Goal: Transaction & Acquisition: Purchase product/service

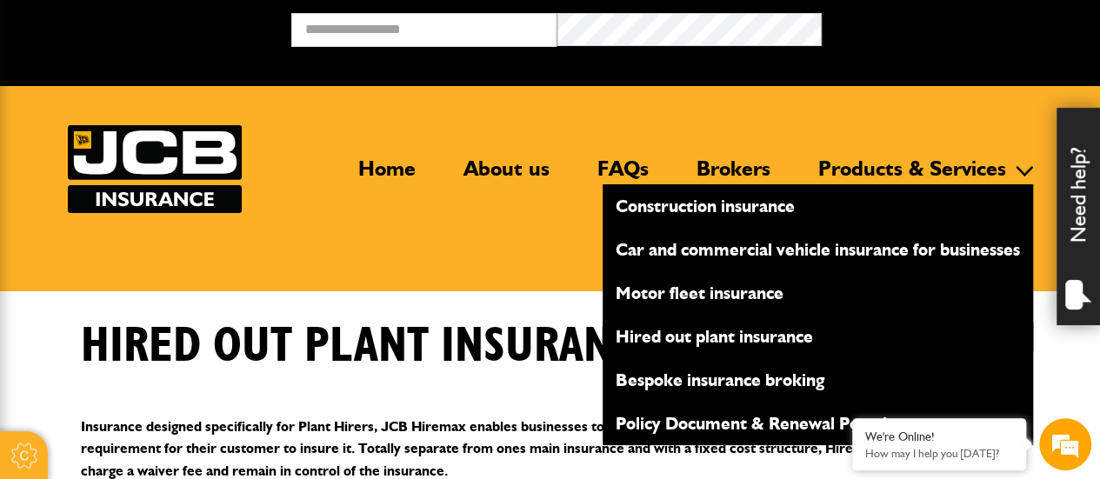
click at [699, 340] on link "Hired out plant insurance" at bounding box center [818, 337] width 430 height 30
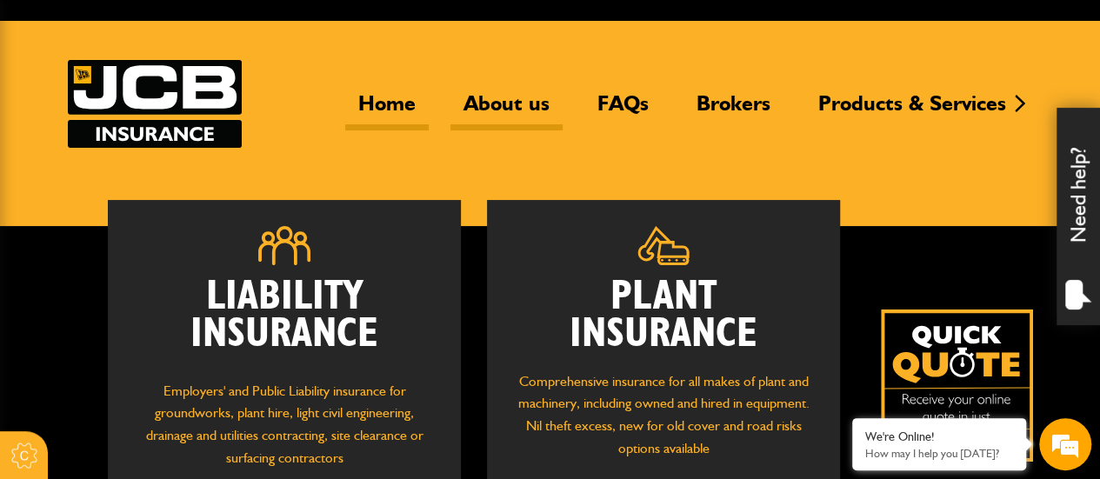
scroll to position [174, 0]
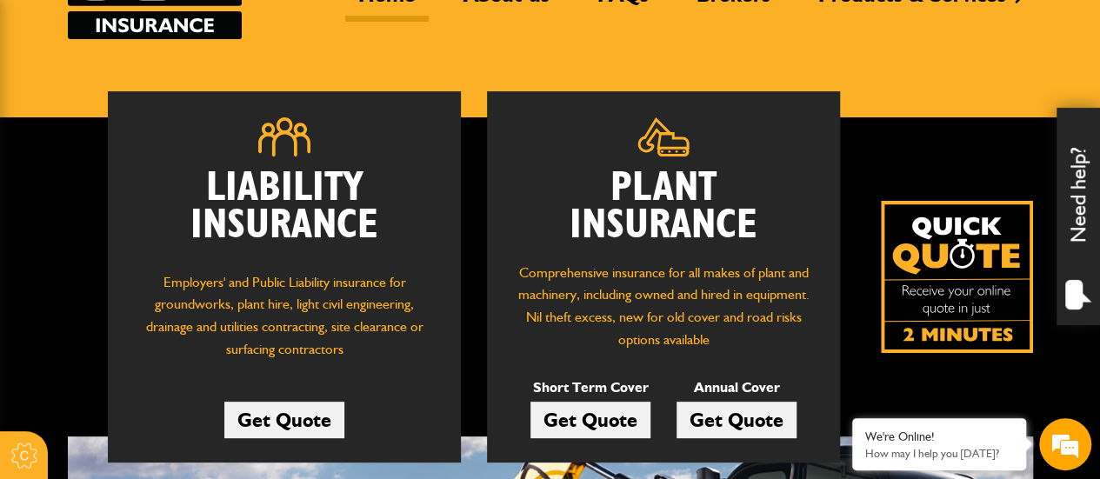
click at [581, 430] on link "Get Quote" at bounding box center [590, 420] width 120 height 37
